Goal: Task Accomplishment & Management: Complete application form

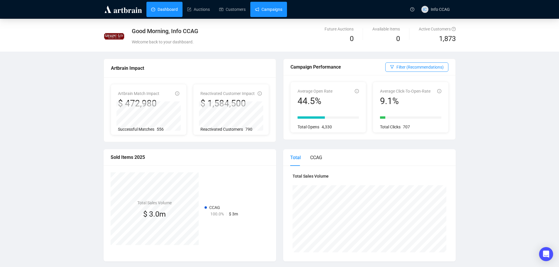
click at [272, 9] on link "Campaigns" at bounding box center [268, 9] width 27 height 15
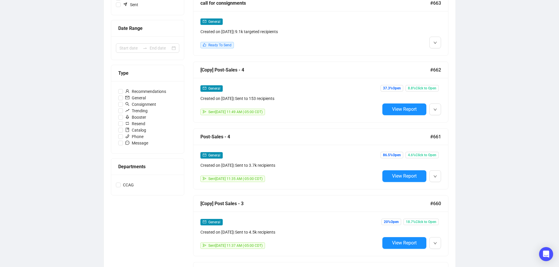
scroll to position [59, 0]
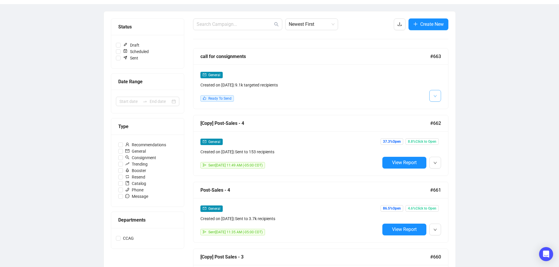
click at [437, 94] on button "button" at bounding box center [435, 96] width 12 height 12
click at [437, 107] on img at bounding box center [436, 108] width 5 height 5
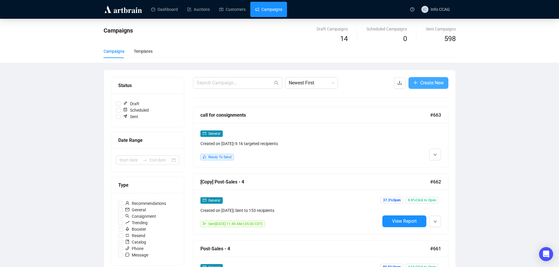
click at [427, 80] on span "Create New" at bounding box center [431, 82] width 23 height 7
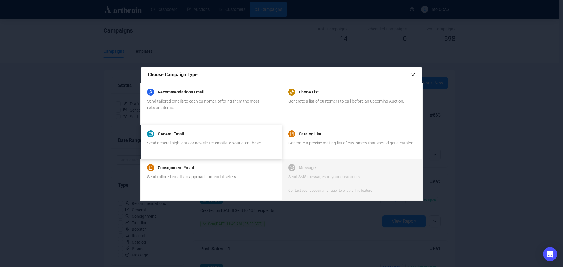
click at [202, 133] on div "General Email" at bounding box center [204, 134] width 115 height 7
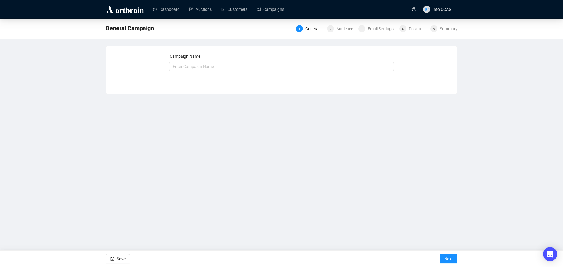
click at [202, 61] on div "Campaign Name" at bounding box center [281, 57] width 225 height 9
click at [202, 68] on input "text" at bounding box center [281, 66] width 225 height 9
type input "Post Sales - Last Day"
click at [449, 256] on span "Next" at bounding box center [448, 259] width 9 height 16
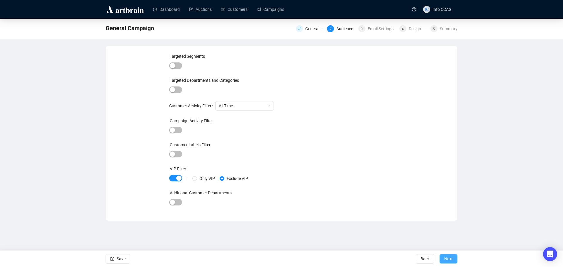
click at [455, 258] on button "Next" at bounding box center [449, 258] width 18 height 9
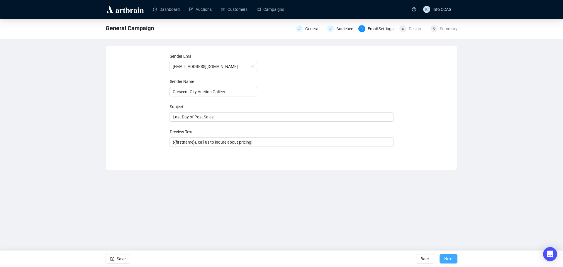
click at [451, 261] on span "Next" at bounding box center [448, 259] width 9 height 16
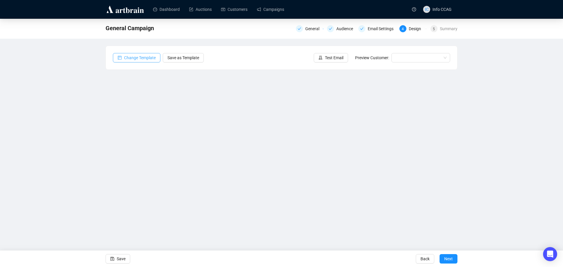
click at [152, 57] on span "Change Template" at bounding box center [140, 58] width 32 height 6
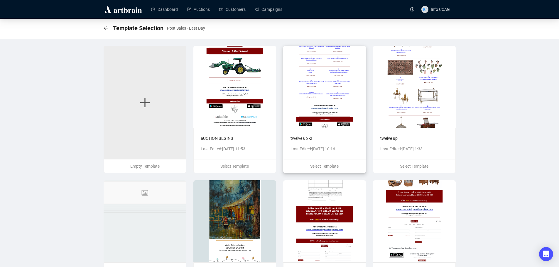
click at [333, 97] on img at bounding box center [324, 87] width 83 height 82
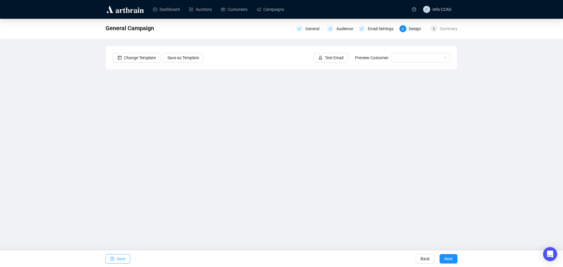
click at [123, 259] on span "Save" at bounding box center [121, 259] width 9 height 16
click at [118, 256] on span "Save" at bounding box center [121, 259] width 9 height 16
click at [116, 260] on button "Save" at bounding box center [118, 258] width 25 height 9
click at [118, 261] on span "Save" at bounding box center [121, 259] width 9 height 16
click at [123, 259] on span "Save" at bounding box center [121, 259] width 9 height 16
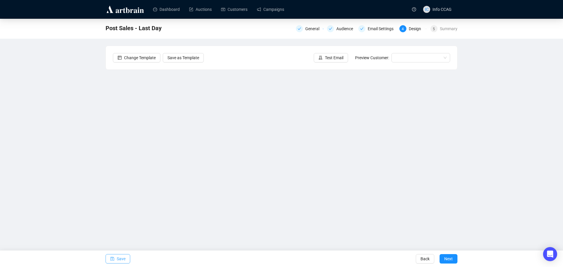
click at [116, 258] on button "Save" at bounding box center [118, 258] width 25 height 9
click at [122, 258] on span "Save" at bounding box center [121, 259] width 9 height 16
click at [118, 259] on span "Save" at bounding box center [121, 259] width 9 height 16
click at [119, 257] on span "Save" at bounding box center [121, 259] width 9 height 16
click at [119, 260] on span "Save" at bounding box center [121, 259] width 9 height 16
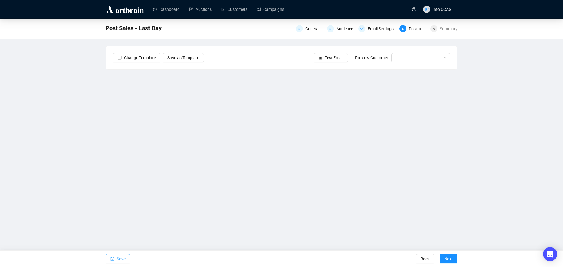
click at [119, 261] on span "Save" at bounding box center [121, 259] width 9 height 16
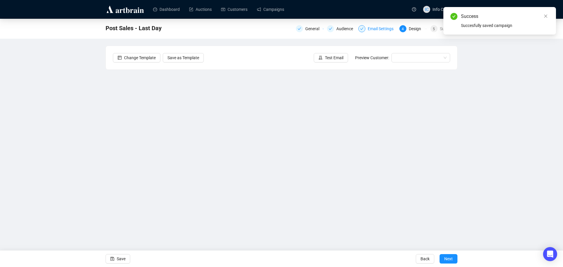
click at [368, 27] on div "Email Settings" at bounding box center [382, 28] width 29 height 7
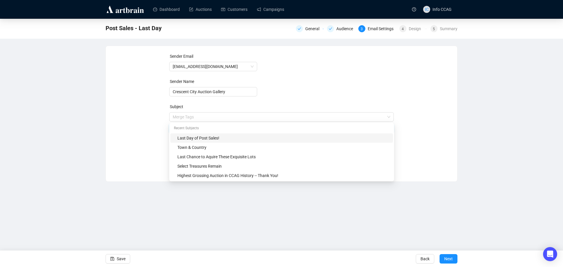
drag, startPoint x: 224, startPoint y: 117, endPoint x: 155, endPoint y: 118, distance: 69.5
click at [155, 118] on div "Sender Email [EMAIL_ADDRESS][DOMAIN_NAME] Sender Name Crescent City Auction Gal…" at bounding box center [281, 109] width 337 height 113
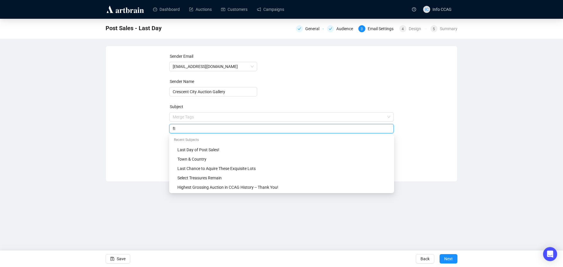
type input "f"
type input "Final Call -- Post-Sale Period Closes [DATE]!"
click at [338, 85] on form "Sender Email [EMAIL_ADDRESS][DOMAIN_NAME] Sender Name Crescent City Auction Gal…" at bounding box center [281, 106] width 225 height 106
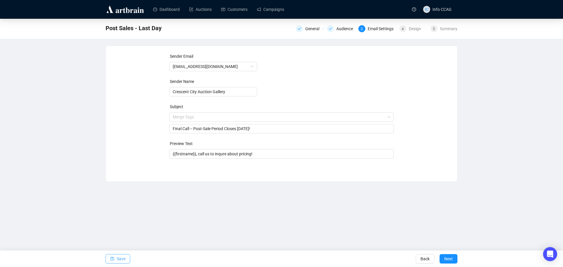
click at [119, 261] on span "Save" at bounding box center [121, 259] width 9 height 16
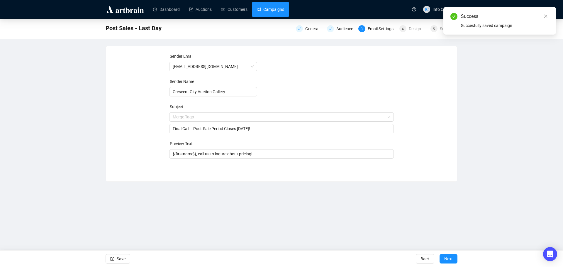
click at [269, 12] on link "Campaigns" at bounding box center [270, 9] width 27 height 15
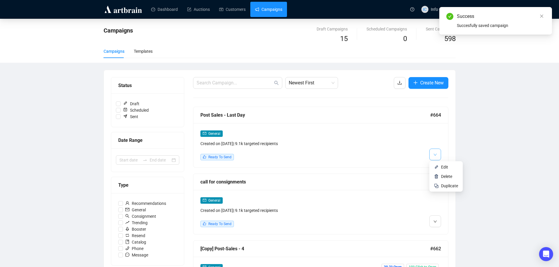
click at [437, 153] on button "button" at bounding box center [435, 155] width 12 height 12
click at [441, 165] on li "Edit" at bounding box center [445, 167] width 31 height 9
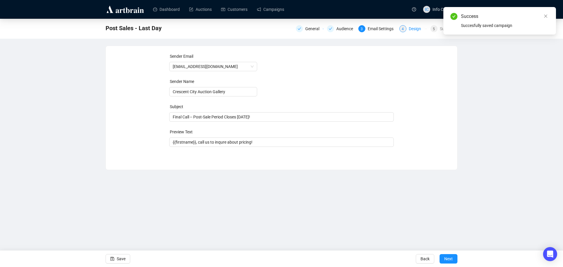
click at [408, 28] on div "4 Design" at bounding box center [414, 28] width 28 height 7
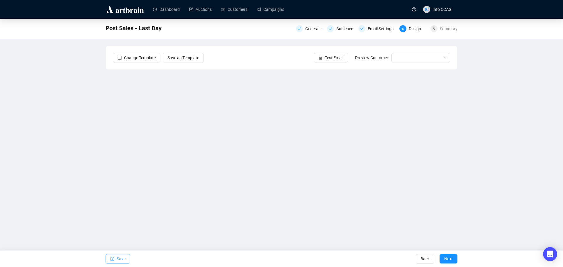
click at [122, 262] on span "Save" at bounding box center [121, 259] width 9 height 16
click at [122, 261] on span "Save" at bounding box center [121, 259] width 9 height 16
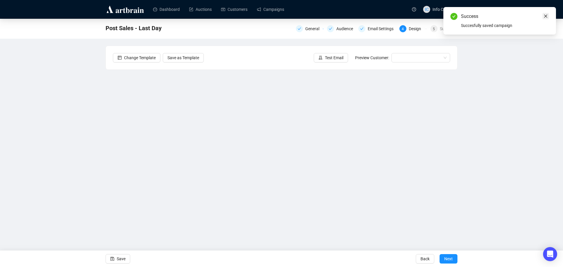
click at [546, 17] on icon "close" at bounding box center [546, 16] width 4 height 4
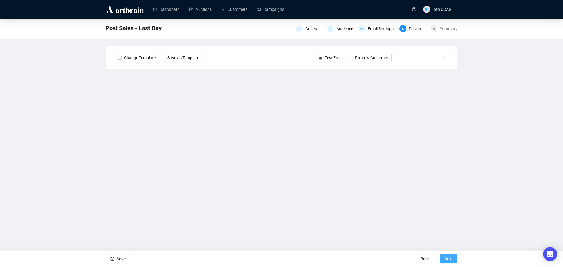
click at [453, 257] on button "Next" at bounding box center [449, 258] width 18 height 9
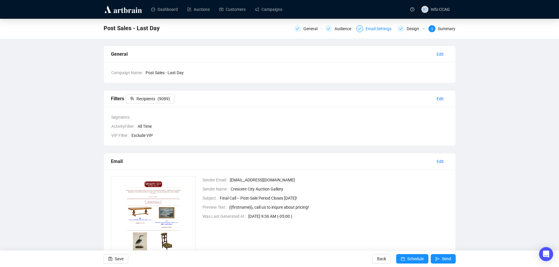
click at [370, 30] on div "Email Settings" at bounding box center [380, 28] width 29 height 7
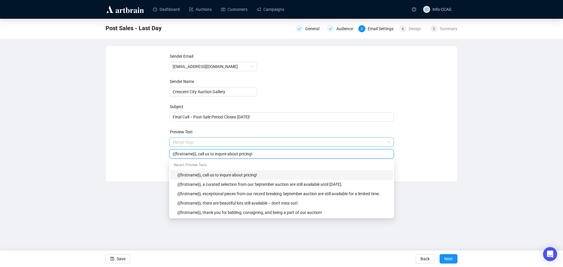
drag, startPoint x: 251, startPoint y: 142, endPoint x: 236, endPoint y: 143, distance: 14.7
click at [236, 143] on span "Merge Tags {{firstname}}, call us to inqure about pricing!" at bounding box center [281, 148] width 225 height 16
click at [249, 153] on input "{{firstname}}, call us to inqure about pricing!" at bounding box center [282, 154] width 218 height 6
drag, startPoint x: 251, startPoint y: 154, endPoint x: 226, endPoint y: 154, distance: 24.9
click at [226, 154] on input "{{firstname}}, call us to inqure about pricing!" at bounding box center [282, 154] width 218 height 6
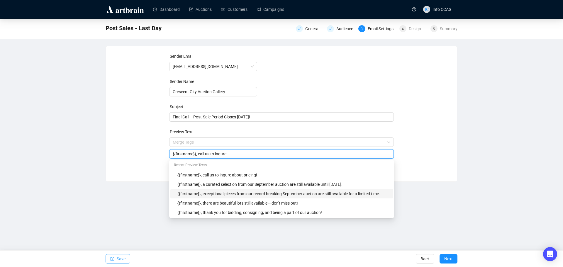
type input "{{firstname}}, call us to inqure!"
click at [117, 263] on span "Save" at bounding box center [121, 259] width 9 height 16
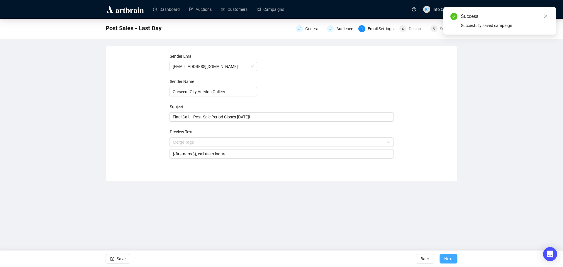
click at [447, 261] on span "Next" at bounding box center [448, 259] width 9 height 16
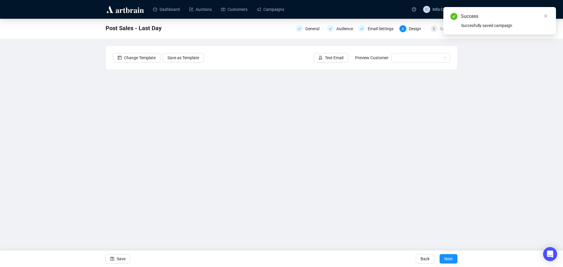
click at [447, 261] on span "Next" at bounding box center [448, 259] width 9 height 16
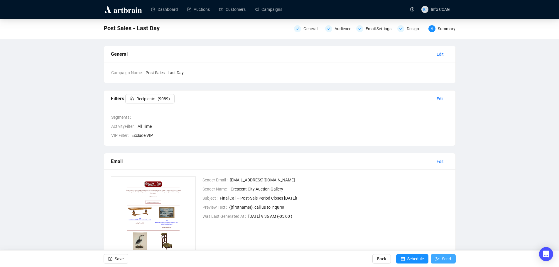
click at [442, 258] on span "Send" at bounding box center [446, 259] width 9 height 16
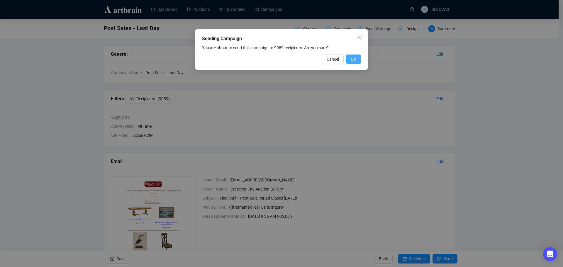
click at [358, 57] on button "OK" at bounding box center [353, 59] width 15 height 9
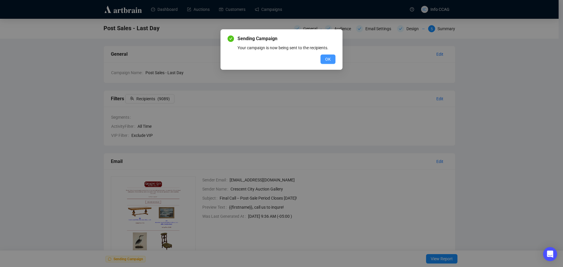
click at [326, 58] on span "OK" at bounding box center [328, 59] width 6 height 6
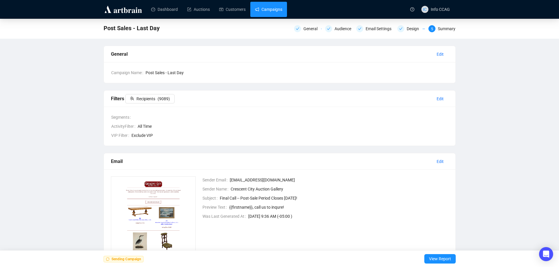
click at [269, 9] on link "Campaigns" at bounding box center [268, 9] width 27 height 15
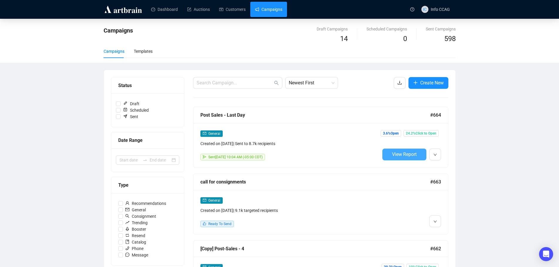
click at [416, 158] on button "View Report" at bounding box center [404, 155] width 44 height 12
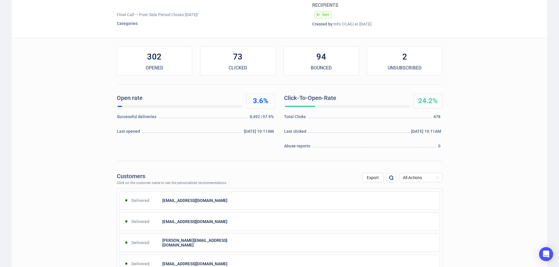
scroll to position [117, 0]
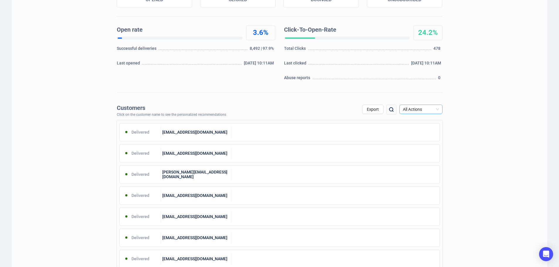
click at [420, 109] on span "All Actions" at bounding box center [421, 109] width 36 height 9
click at [419, 160] on div "Unsubscribe" at bounding box center [421, 158] width 34 height 6
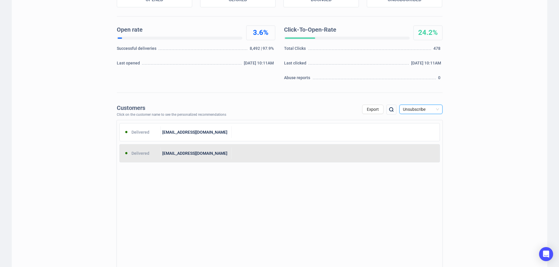
click at [266, 153] on div at bounding box center [335, 154] width 208 height 12
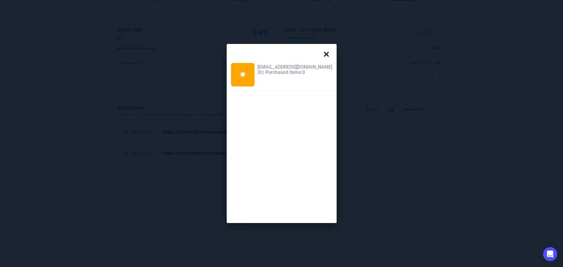
click at [324, 54] on icon at bounding box center [326, 54] width 5 height 5
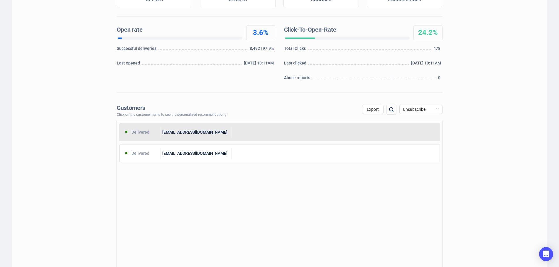
click at [242, 136] on div at bounding box center [335, 132] width 208 height 12
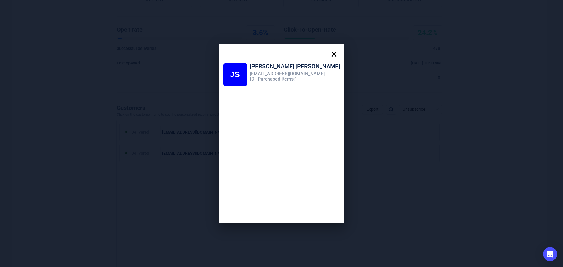
click at [328, 51] on icon at bounding box center [334, 54] width 12 height 12
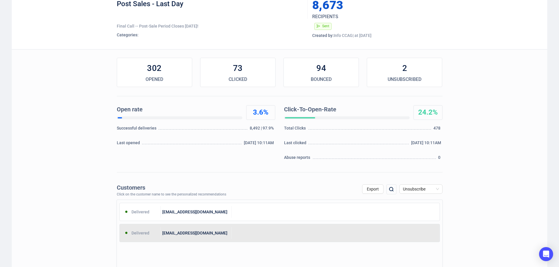
scroll to position [29, 0]
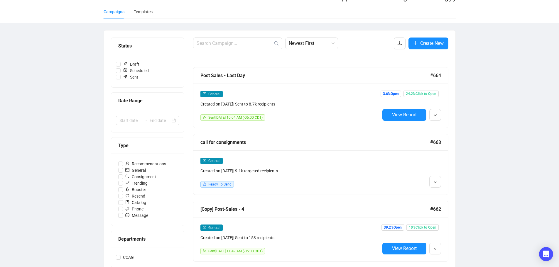
scroll to position [29, 0]
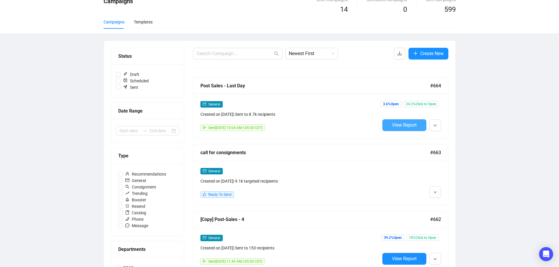
click at [398, 124] on span "View Report" at bounding box center [404, 125] width 25 height 6
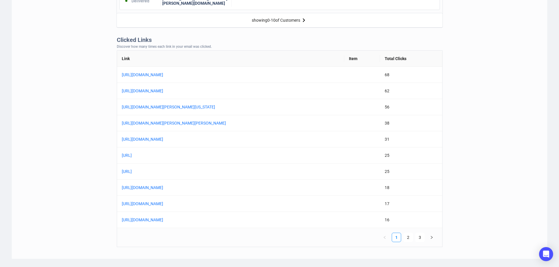
scroll to position [440, 0]
click at [407, 237] on link "2" at bounding box center [408, 236] width 9 height 9
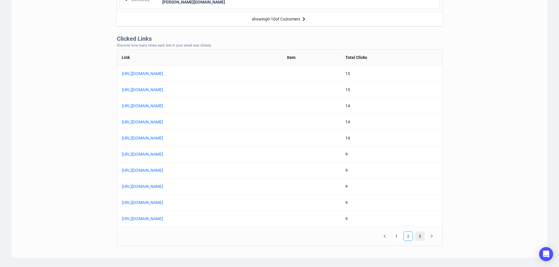
click at [418, 237] on link "3" at bounding box center [419, 236] width 9 height 9
click at [397, 236] on link "1" at bounding box center [396, 236] width 9 height 9
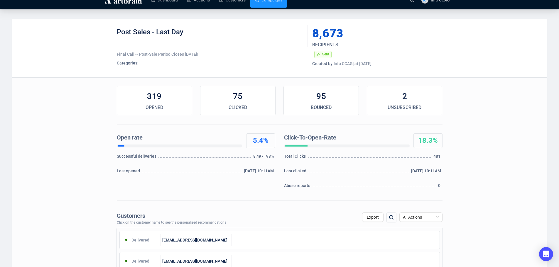
scroll to position [0, 0]
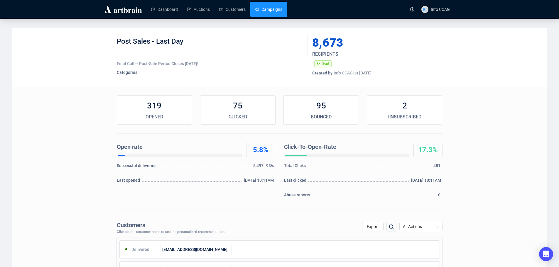
click at [269, 7] on link "Campaigns" at bounding box center [268, 9] width 27 height 15
